Goal: Information Seeking & Learning: Learn about a topic

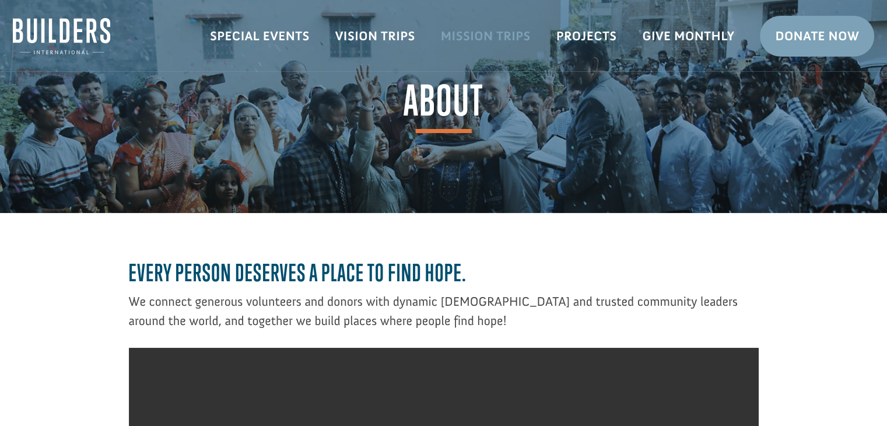
click at [485, 32] on link "Mission Trips" at bounding box center [486, 36] width 116 height 34
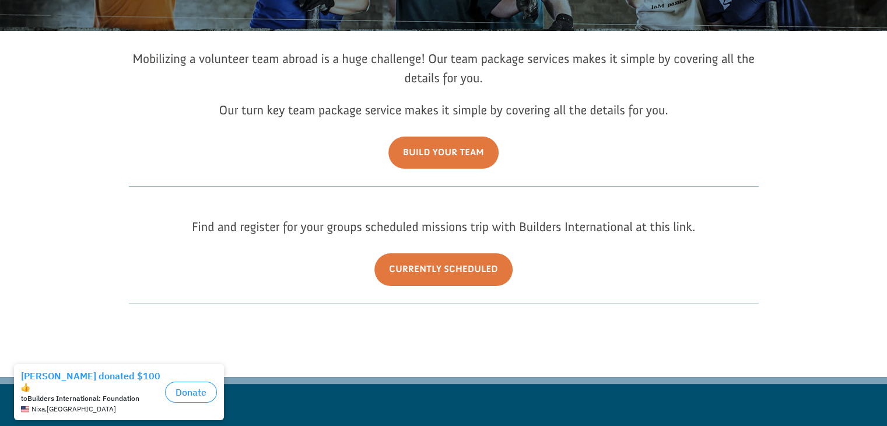
scroll to position [183, 0]
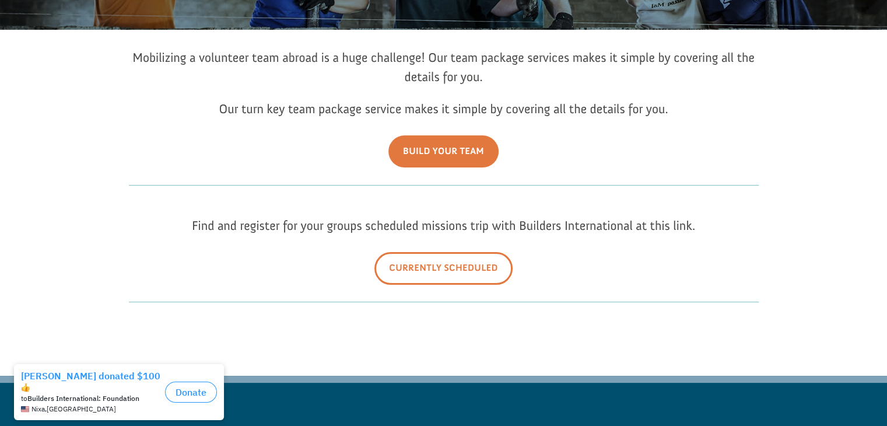
click at [422, 267] on link "Currently Scheduled" at bounding box center [444, 268] width 138 height 32
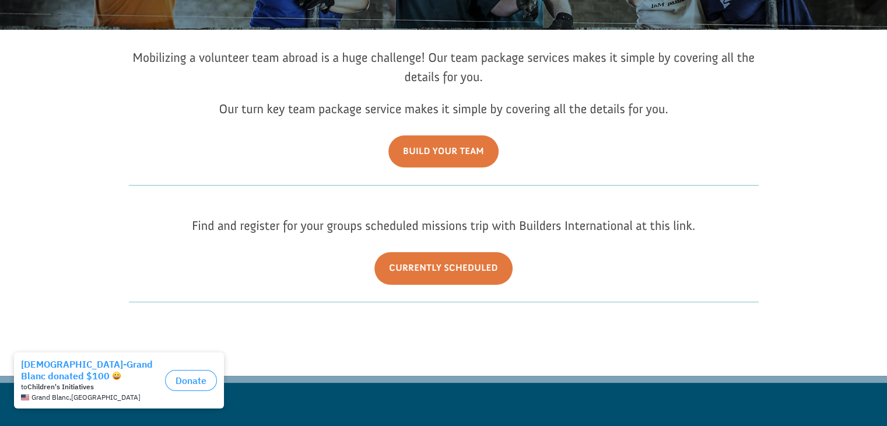
scroll to position [0, 0]
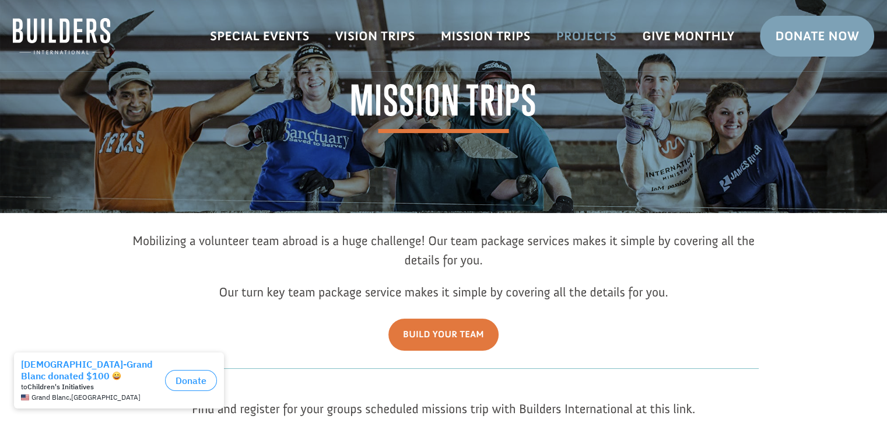
click at [593, 33] on link "Projects" at bounding box center [587, 36] width 86 height 34
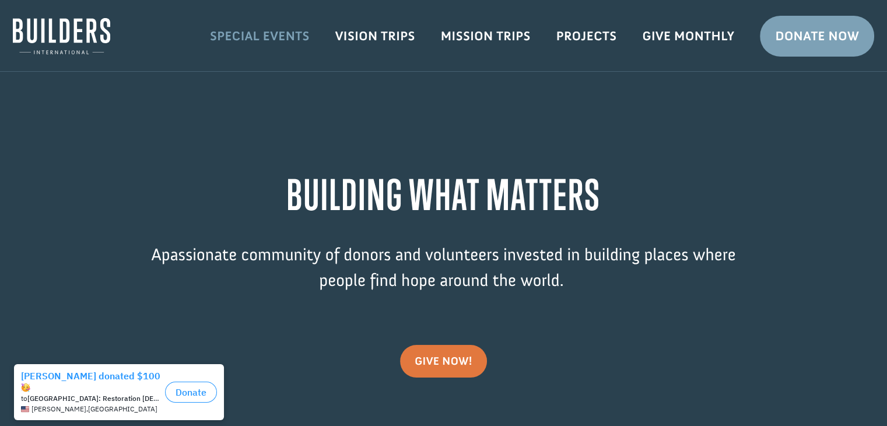
click at [276, 37] on link "Special Events" at bounding box center [259, 36] width 125 height 34
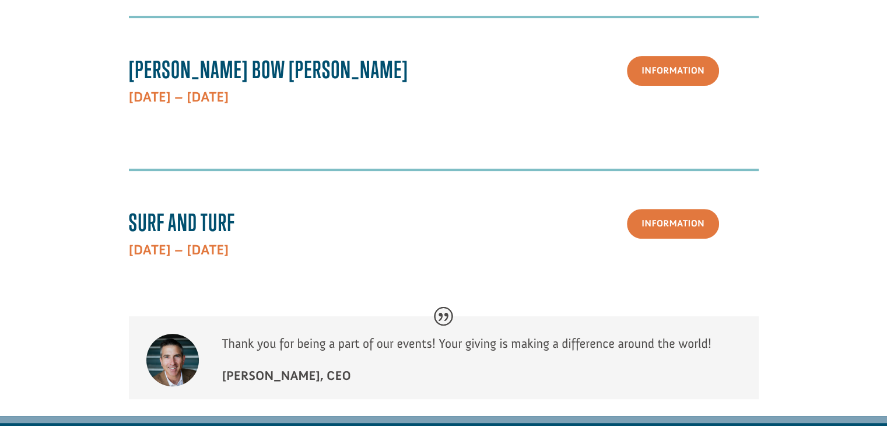
scroll to position [459, 0]
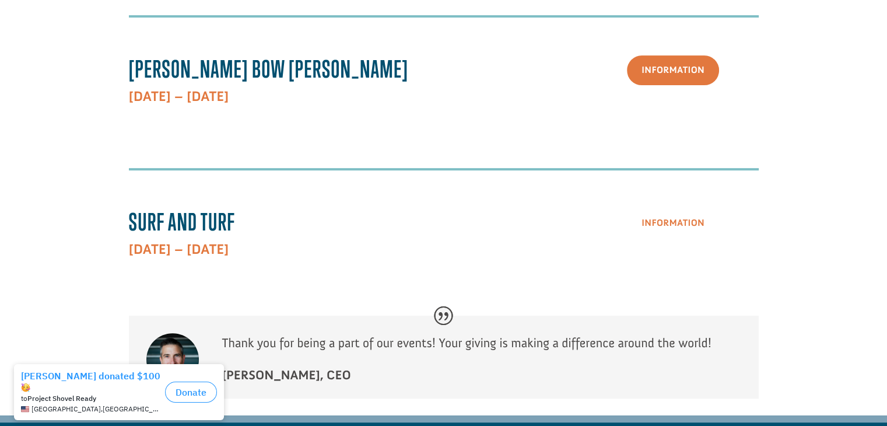
click at [684, 208] on link "Information" at bounding box center [673, 223] width 92 height 30
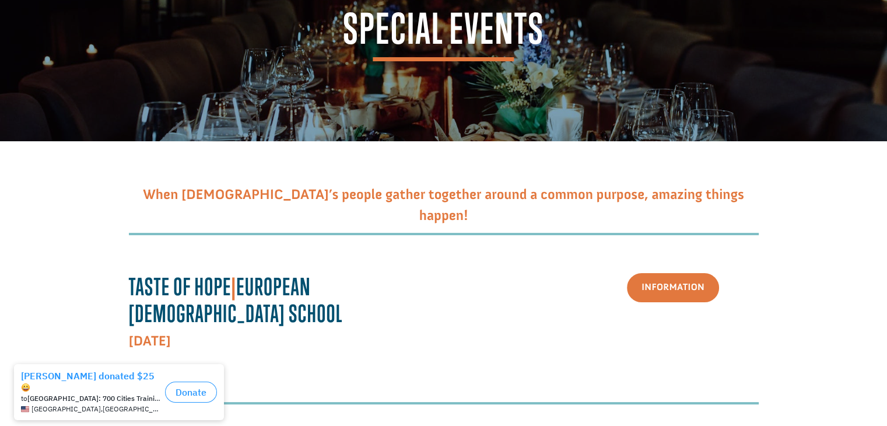
scroll to position [0, 0]
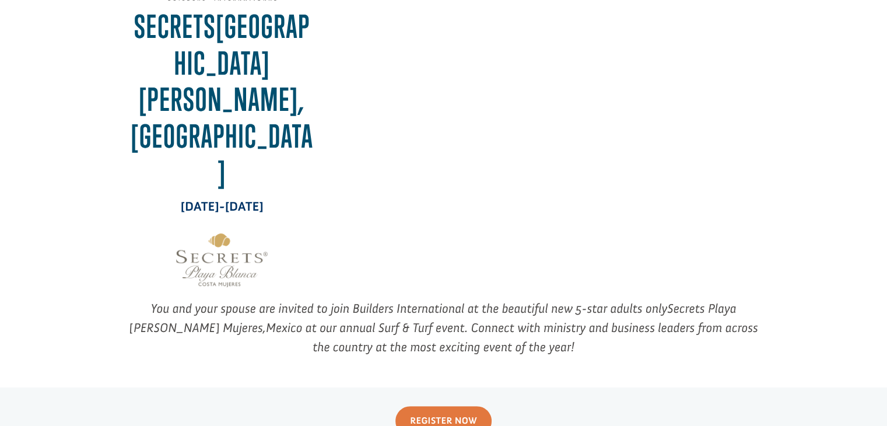
scroll to position [187, 0]
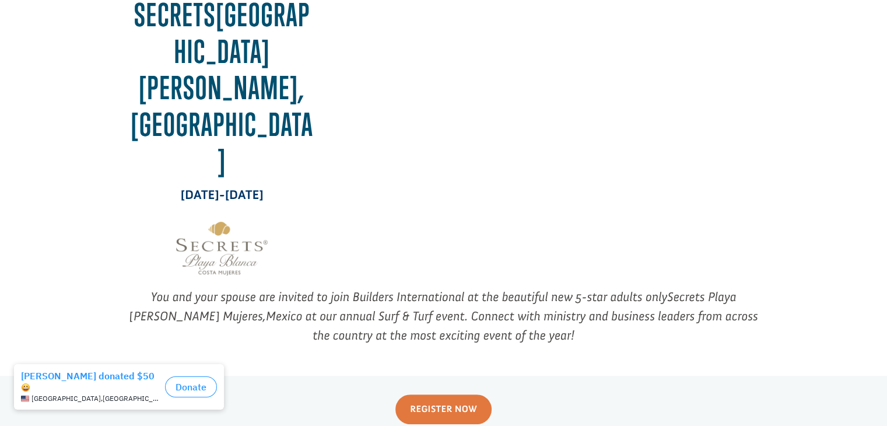
click at [849, 237] on div "Secrets Playa [PERSON_NAME][GEOGRAPHIC_DATA], [GEOGRAPHIC_DATA] [DATE]-[DATE] Y…" at bounding box center [444, 120] width 862 height 471
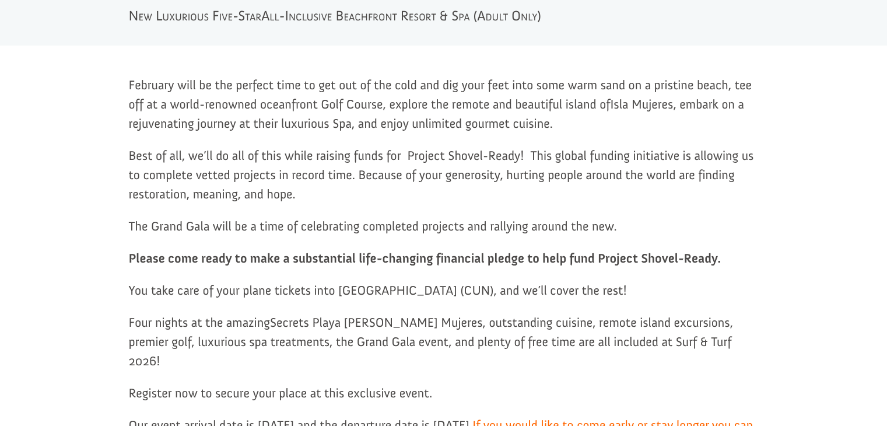
scroll to position [987, 0]
click at [849, 237] on div "February will be the perfect time to get out of the cold and dig your feet into…" at bounding box center [444, 292] width 862 height 493
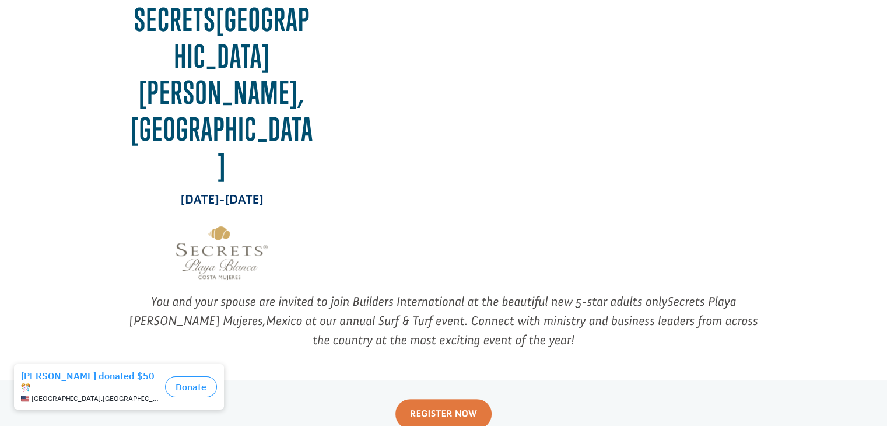
scroll to position [0, 0]
